Goal: Task Accomplishment & Management: Manage account settings

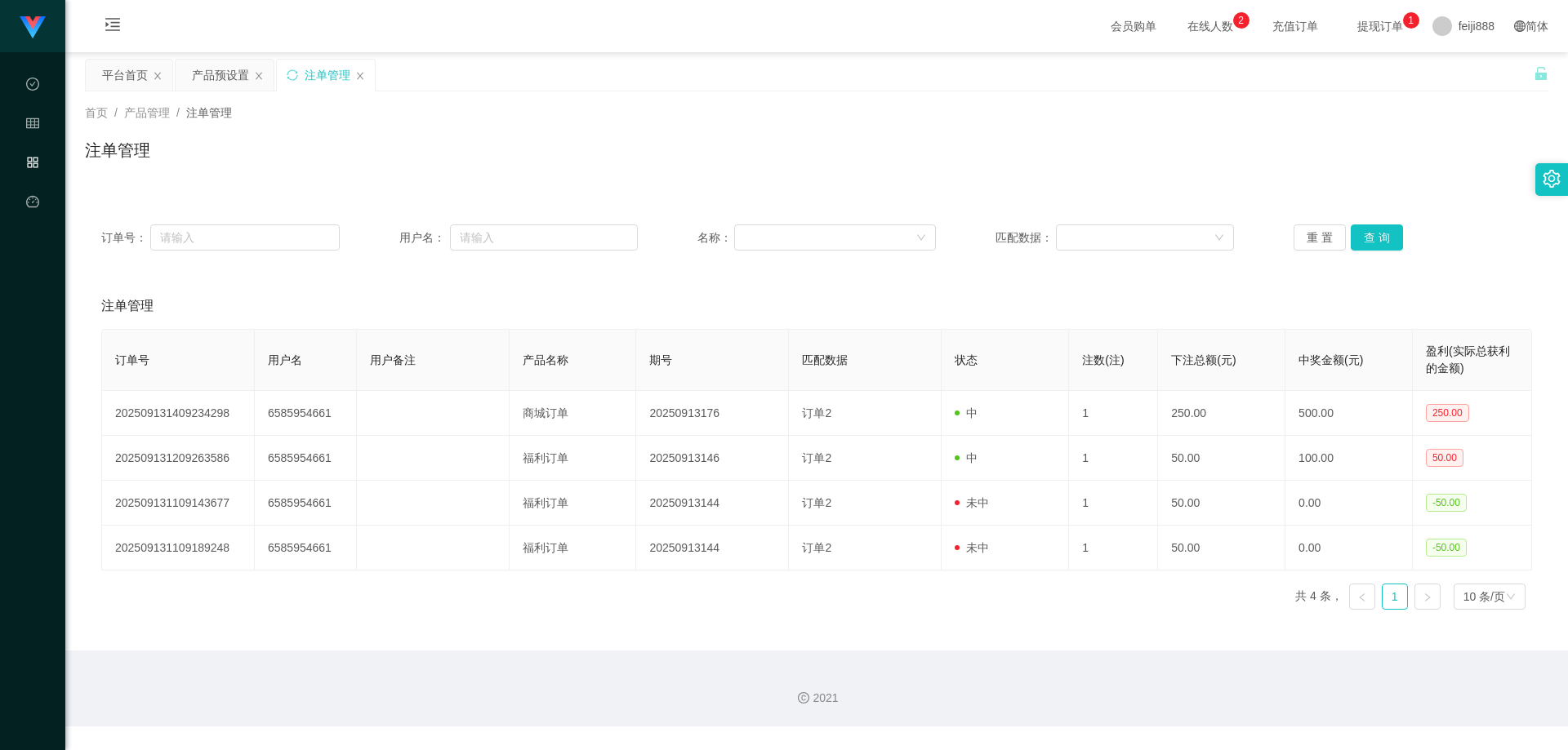
click at [440, 155] on div "注单管理" at bounding box center [816, 156] width 1463 height 37
click at [187, 76] on div "产品预设置" at bounding box center [225, 75] width 98 height 31
click at [211, 80] on div "产品预设置" at bounding box center [220, 75] width 57 height 31
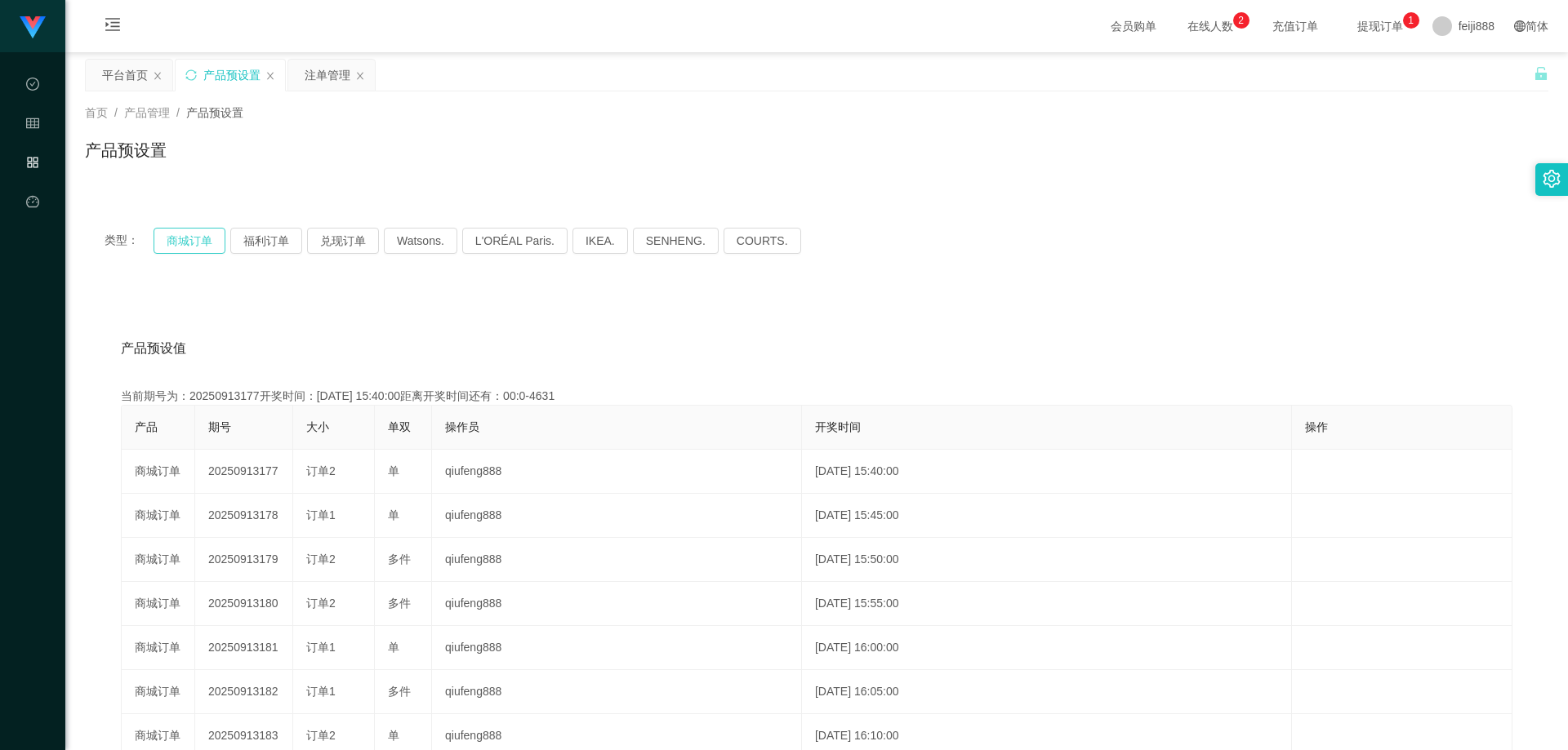
click at [190, 245] on button "商城订单" at bounding box center [189, 241] width 72 height 26
click at [426, 322] on div "产品预设值 添加期号 当前期号为：20250913222开奖时间：[DATE] 19:25:00距离开奖时间还有： 产品 期号 大小 单双 操作员 开奖时间 …" at bounding box center [816, 626] width 1463 height 673
click at [565, 363] on div "产品预设值 添加期号" at bounding box center [816, 348] width 1392 height 45
click at [590, 348] on div "产品预设值 添加期号" at bounding box center [816, 348] width 1392 height 45
click at [591, 348] on div "产品预设值 添加期号" at bounding box center [816, 348] width 1392 height 45
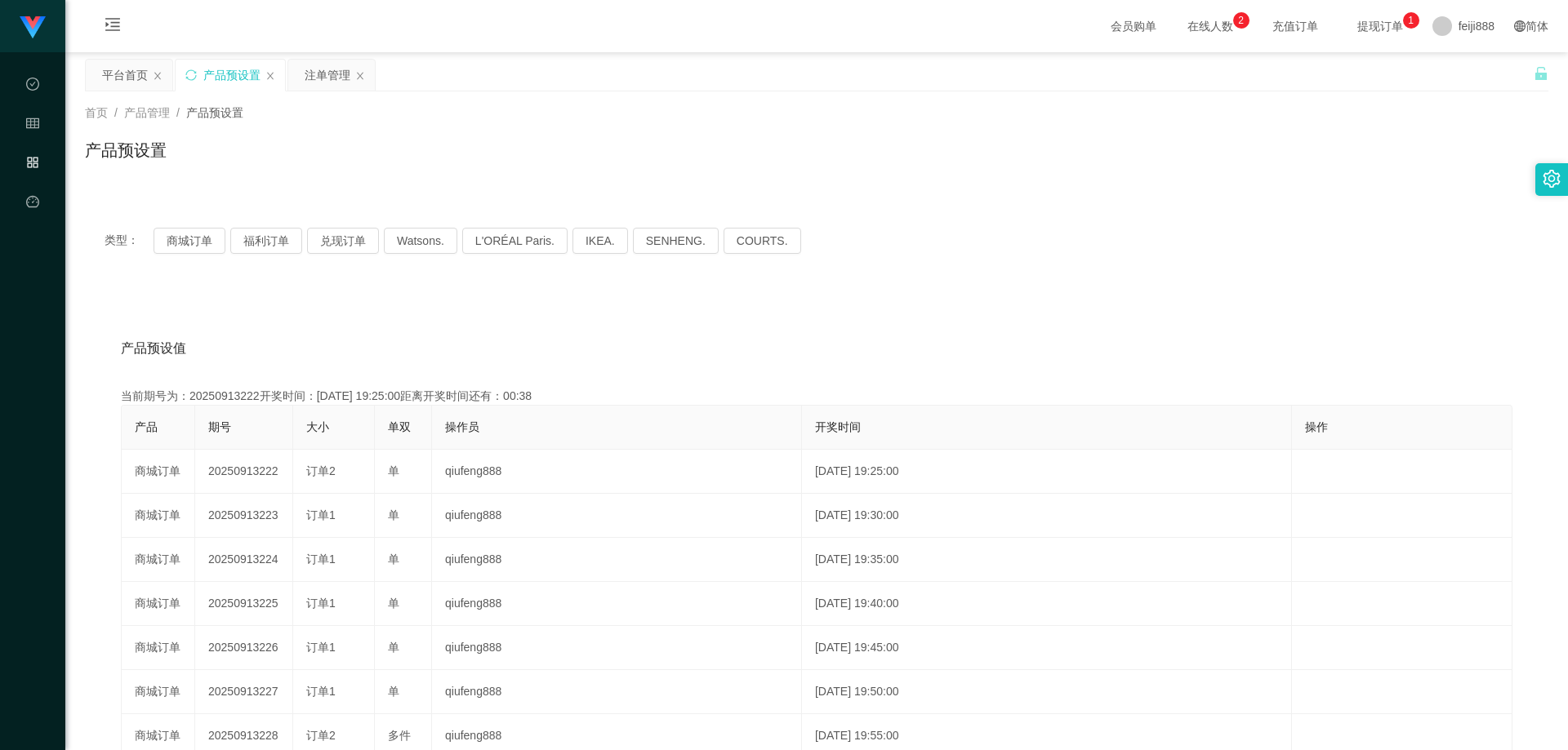
click at [591, 347] on div "产品预设值 添加期号" at bounding box center [816, 348] width 1392 height 45
drag, startPoint x: 324, startPoint y: 80, endPoint x: 335, endPoint y: 81, distance: 11.0
click at [324, 79] on div "注单管理" at bounding box center [327, 75] width 45 height 31
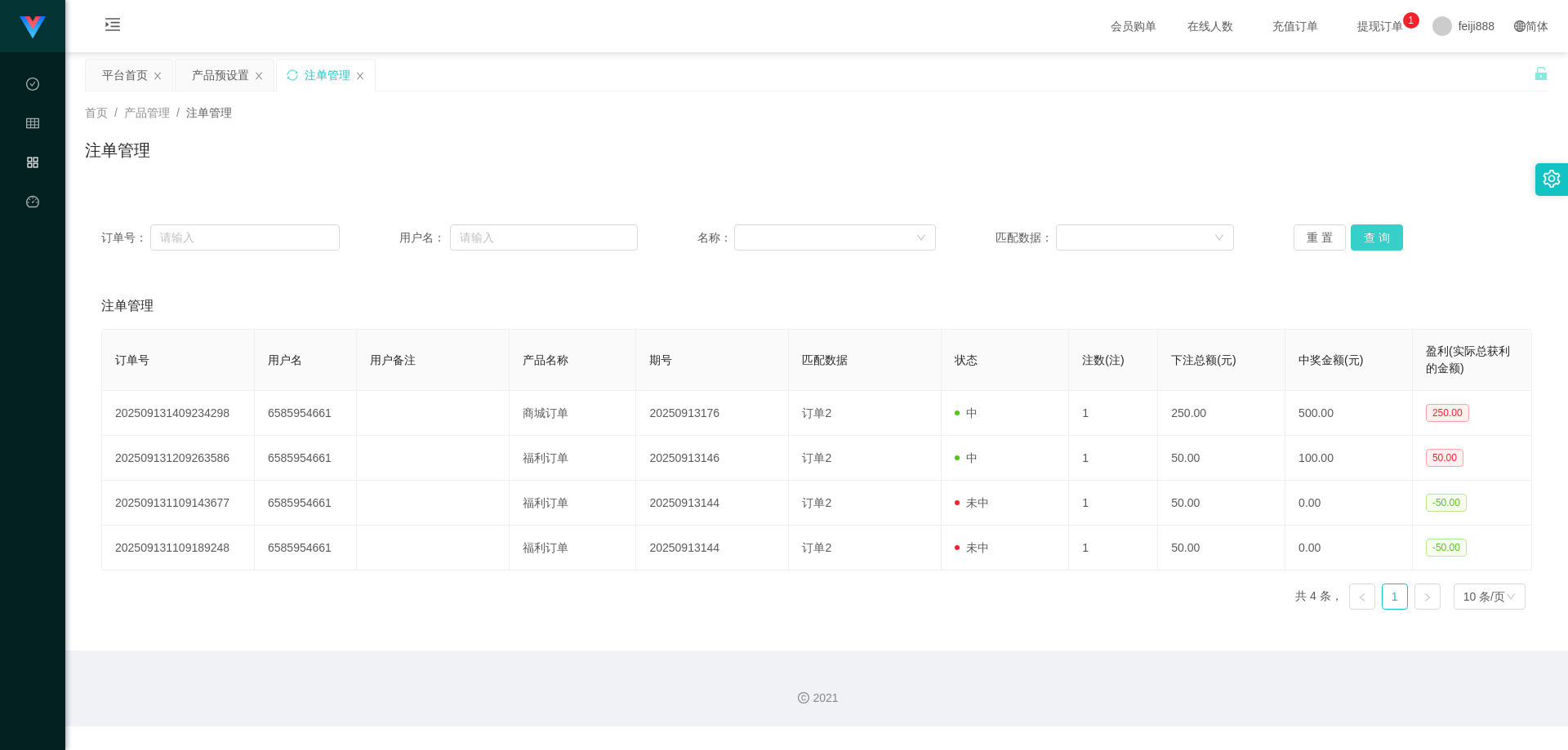
click at [1379, 241] on button "查 询" at bounding box center [1376, 237] width 52 height 26
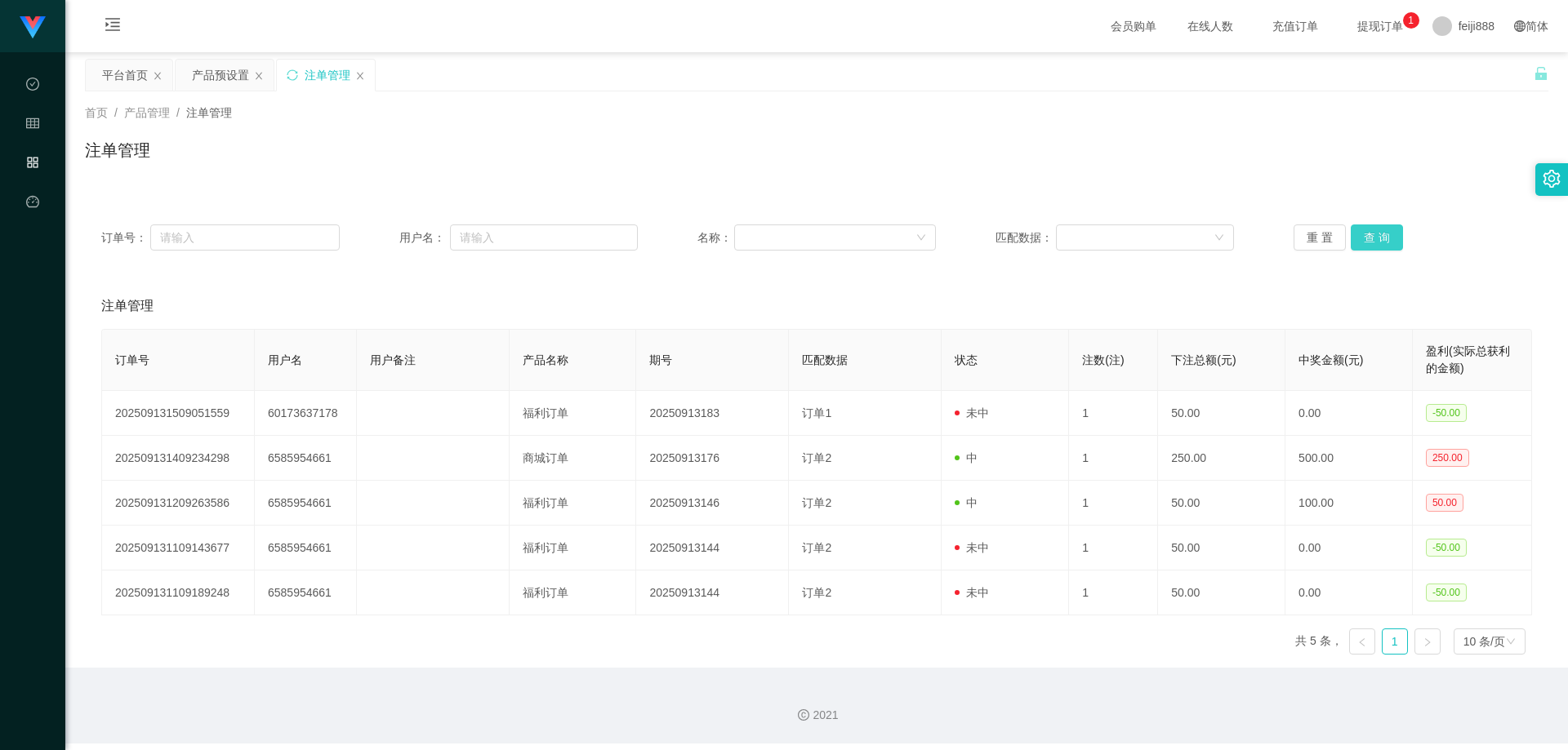
click at [1378, 240] on button "查 询" at bounding box center [1376, 237] width 52 height 26
click at [1253, 152] on div "注单管理" at bounding box center [816, 156] width 1463 height 37
